Goal: Task Accomplishment & Management: Manage account settings

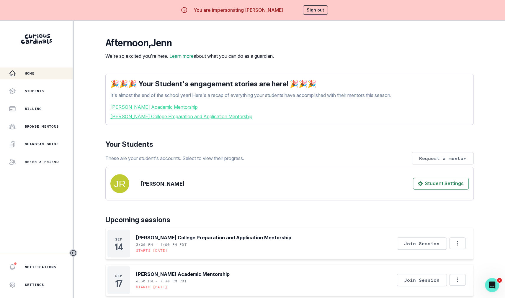
click at [103, 205] on main "afternoon , [PERSON_NAME] We're so excited you're here. Learn more about what y…" at bounding box center [290, 170] width 378 height 298
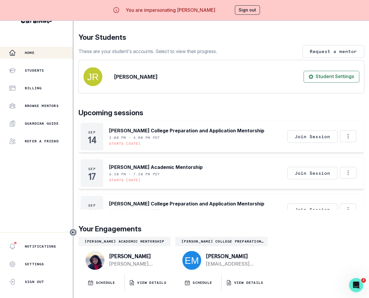
scroll to position [101, 0]
click at [242, 8] on button "Sign out" at bounding box center [247, 9] width 25 height 9
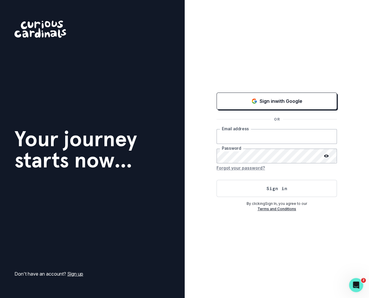
type input "[PERSON_NAME][EMAIL_ADDRESS][DOMAIN_NAME]"
click at [264, 195] on button "Sign in" at bounding box center [277, 188] width 120 height 17
